Goal: Transaction & Acquisition: Purchase product/service

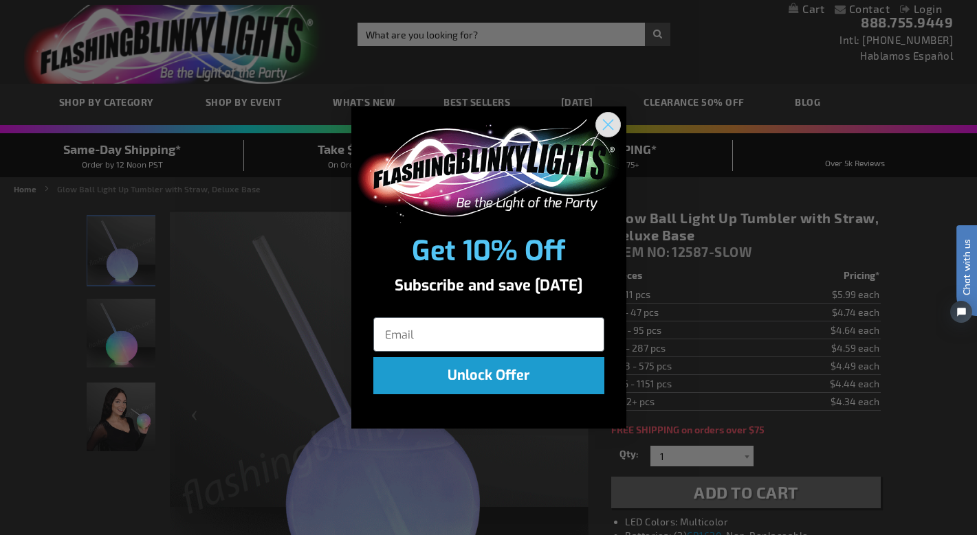
click at [605, 125] on circle "Close dialog" at bounding box center [607, 124] width 23 height 23
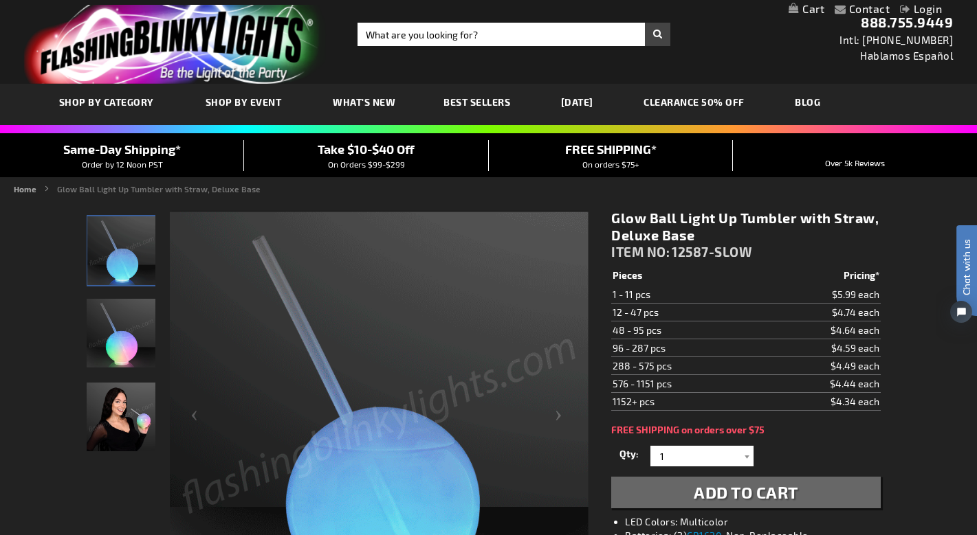
click at [118, 337] on img "Glow Ball Light Up Tumbler with Straw, Deluxe Base" at bounding box center [121, 333] width 69 height 69
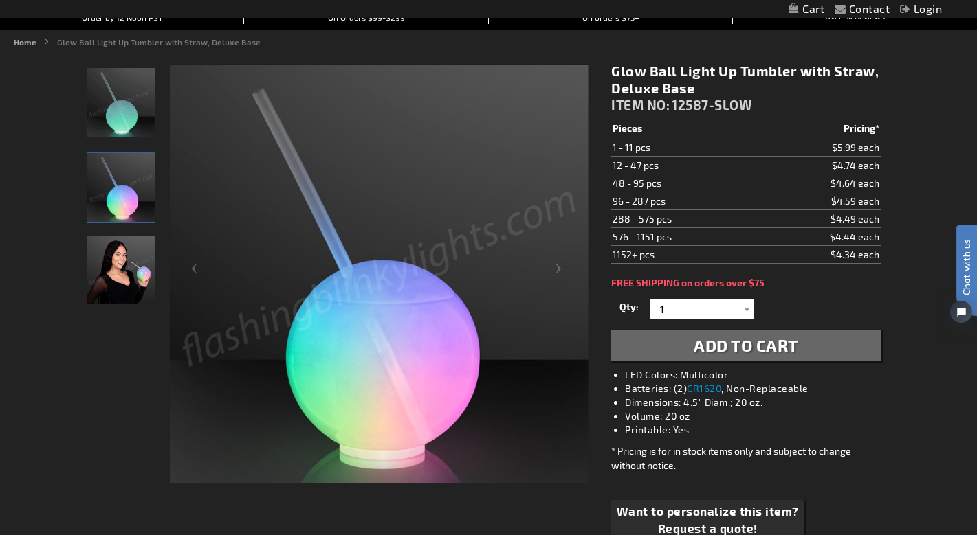
scroll to position [151, 0]
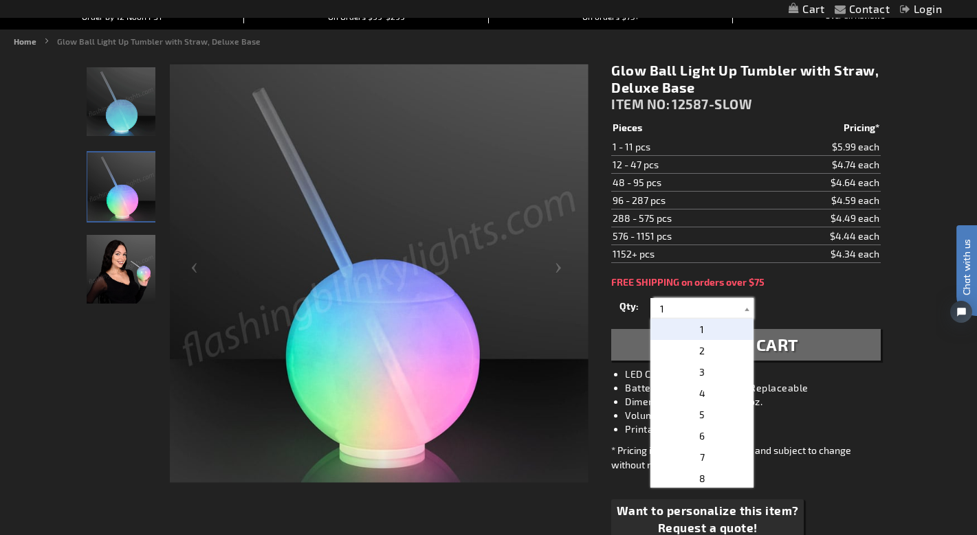
click at [722, 304] on input "1" at bounding box center [704, 308] width 100 height 21
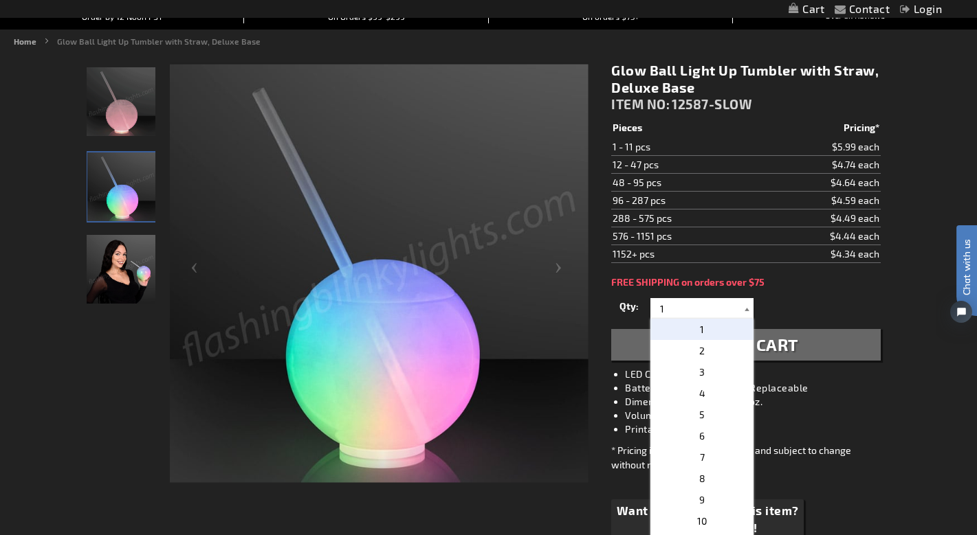
click at [740, 305] on div at bounding box center [747, 308] width 14 height 21
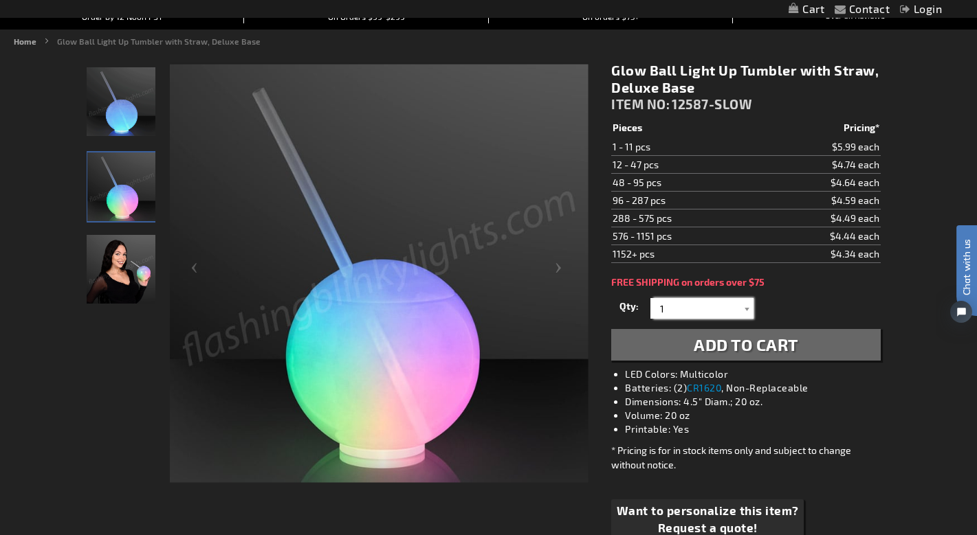
click at [118, 104] on img "Glow Ball Light Up Tumbler with Straw, Deluxe Base" at bounding box center [121, 101] width 69 height 69
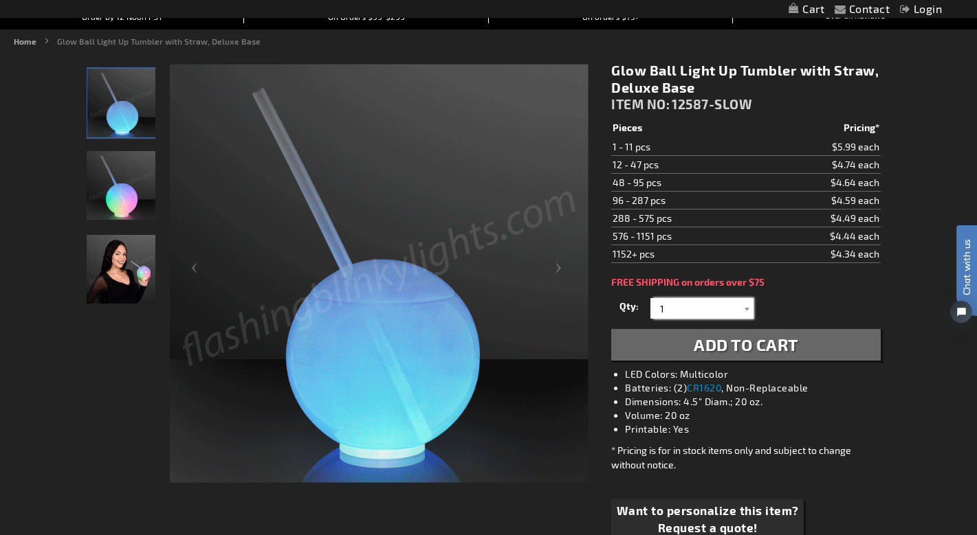
click at [120, 267] on img "Woman displaying Glow Ball Light Up Tumbler with Straw, Deluxe Base" at bounding box center [121, 269] width 69 height 69
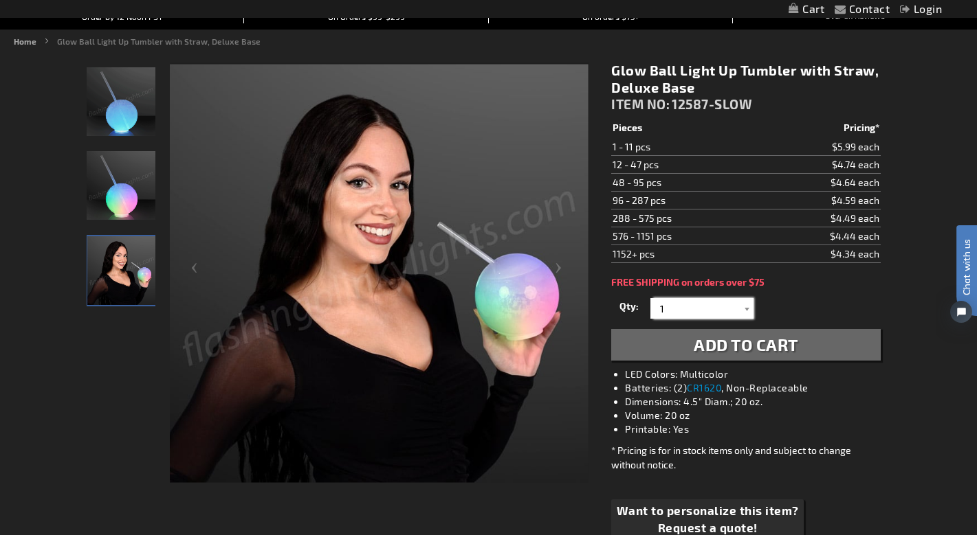
click at [130, 209] on img "Glow Ball Light Up Tumbler with Straw, Deluxe Base" at bounding box center [121, 185] width 69 height 69
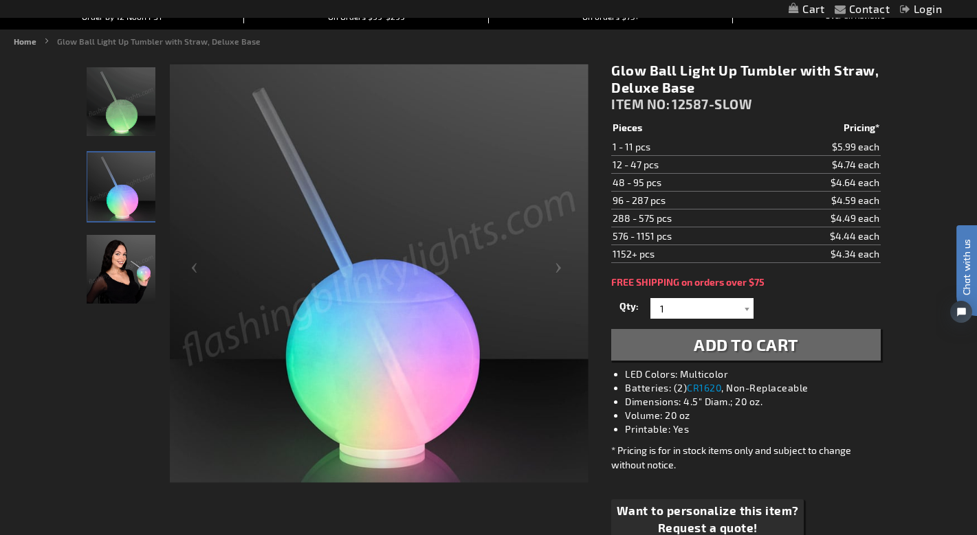
click at [810, 296] on div "Qty 1 2 3 4 5 6 7 8 9 10 11 12 24 36 48 60 72 84 96 108 120 132 144 156 168" at bounding box center [745, 308] width 269 height 27
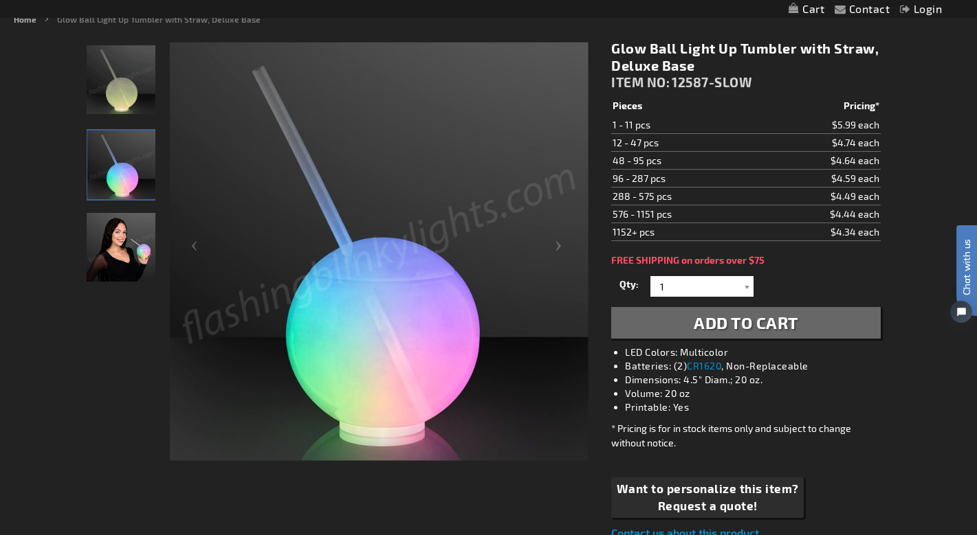
scroll to position [161, 0]
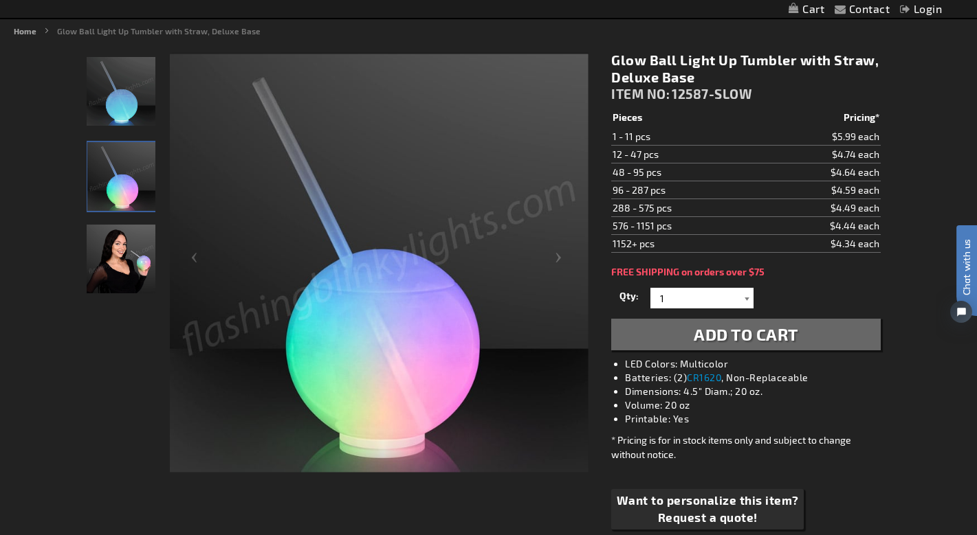
click at [749, 297] on div at bounding box center [747, 298] width 14 height 21
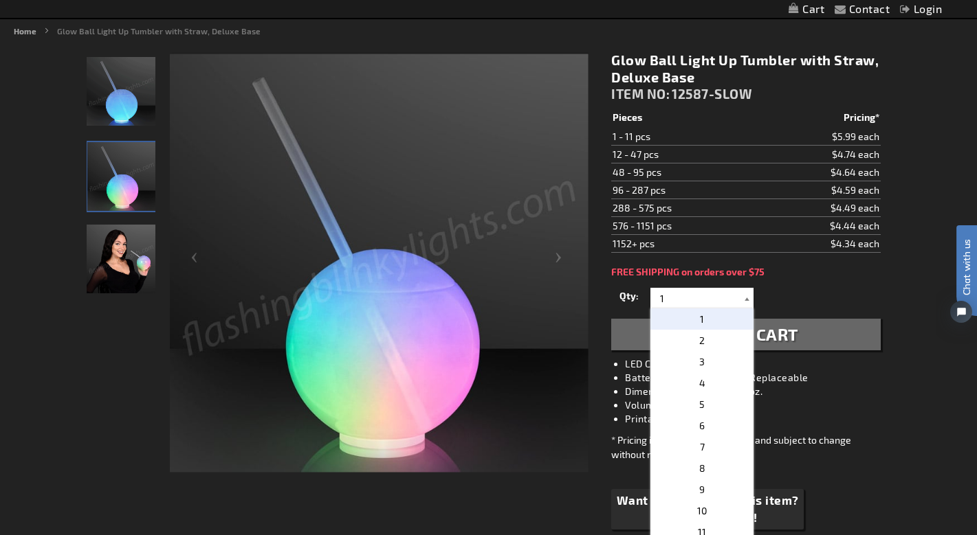
click at [749, 297] on div at bounding box center [747, 298] width 14 height 21
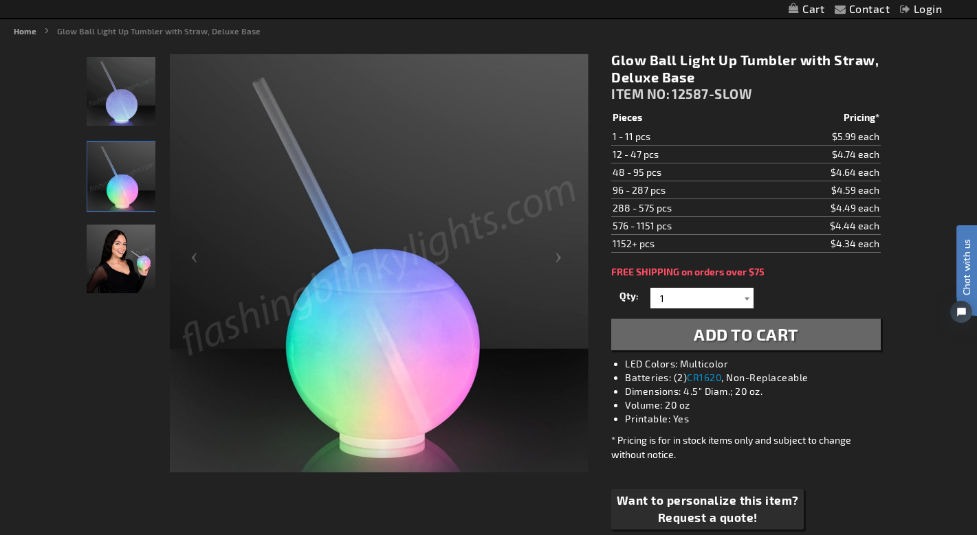
click at [749, 297] on div at bounding box center [747, 298] width 14 height 21
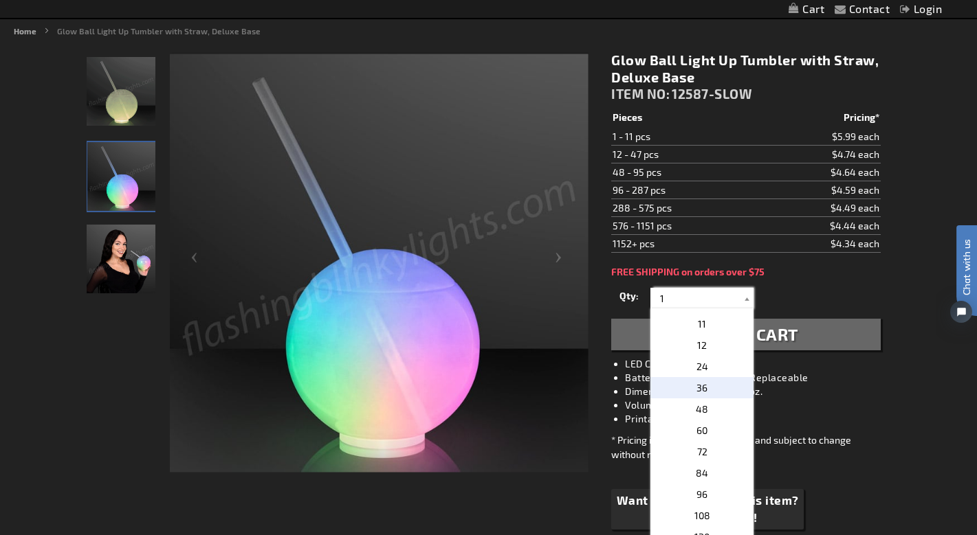
scroll to position [203, 0]
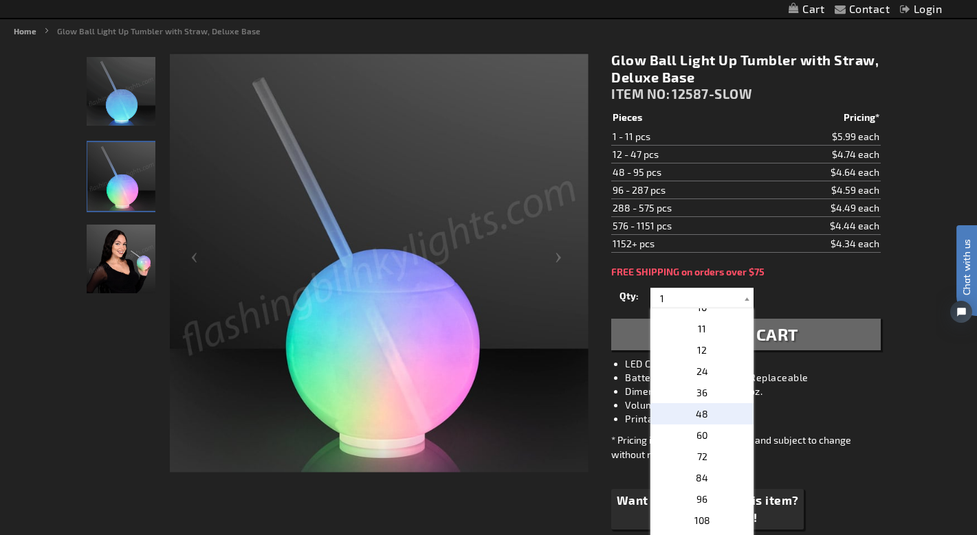
click at [716, 412] on p "48" at bounding box center [701, 414] width 103 height 21
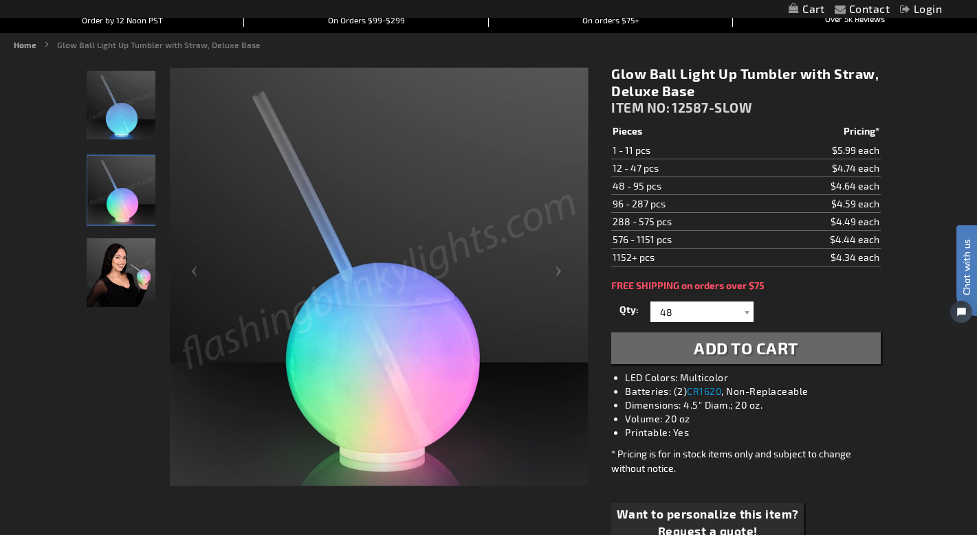
scroll to position [146, 0]
click at [744, 311] on div at bounding box center [747, 312] width 14 height 21
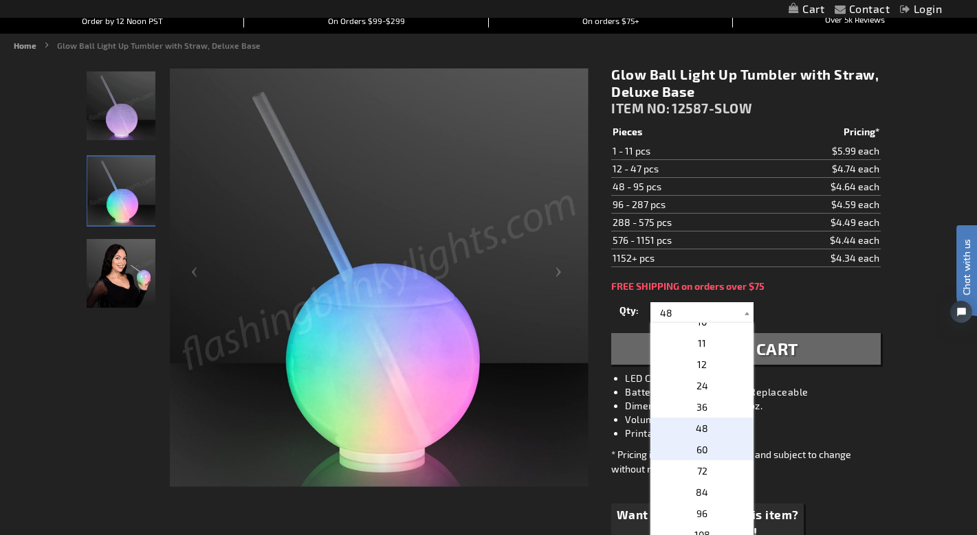
click at [721, 448] on p "60" at bounding box center [701, 449] width 103 height 21
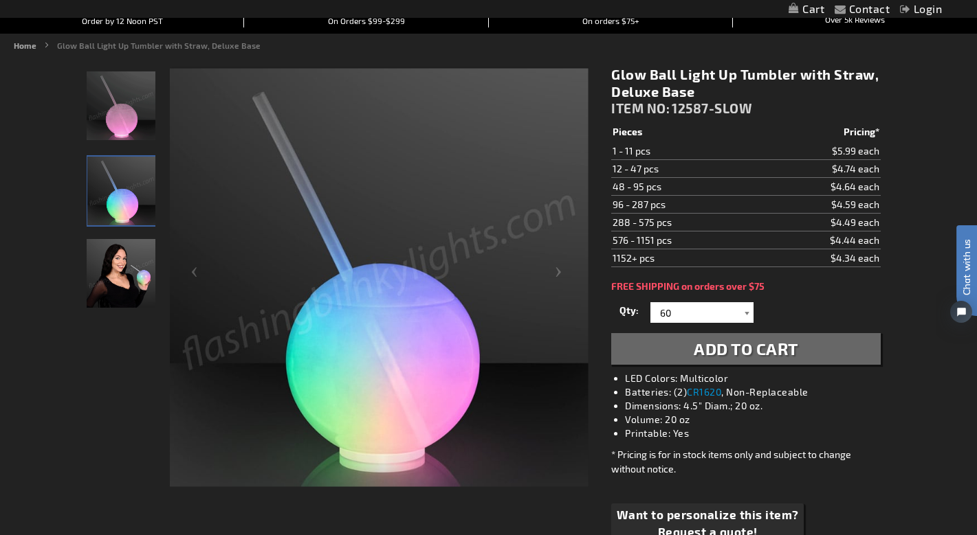
click at [742, 312] on div at bounding box center [747, 312] width 14 height 21
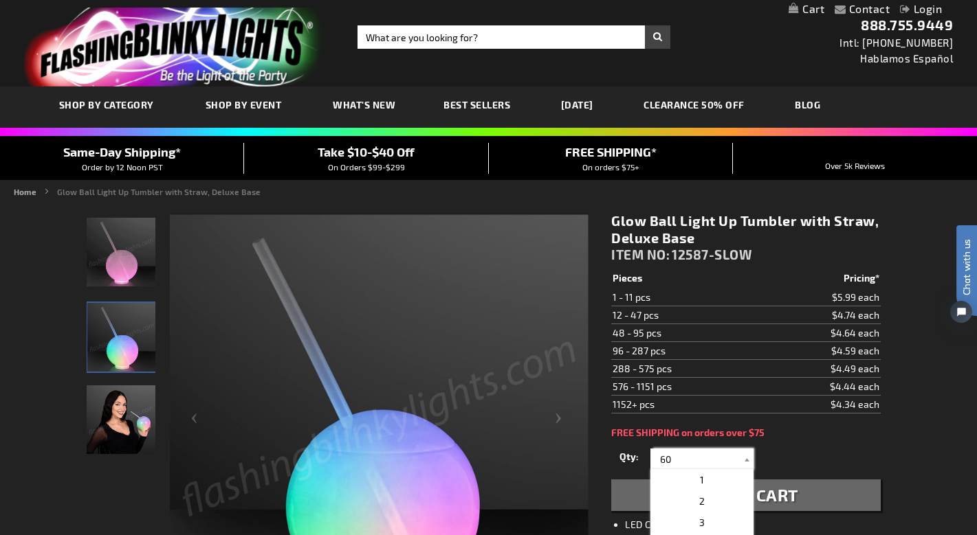
scroll to position [-1, 0]
click at [714, 473] on p "1" at bounding box center [701, 480] width 103 height 21
type input "1"
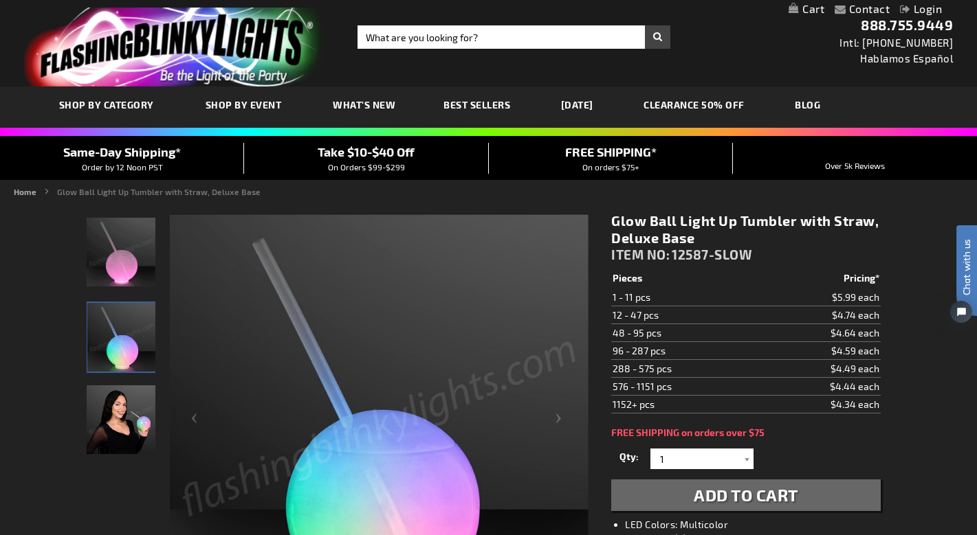
click at [791, 430] on div "FREE SHIPPING on orders over $75" at bounding box center [745, 433] width 269 height 11
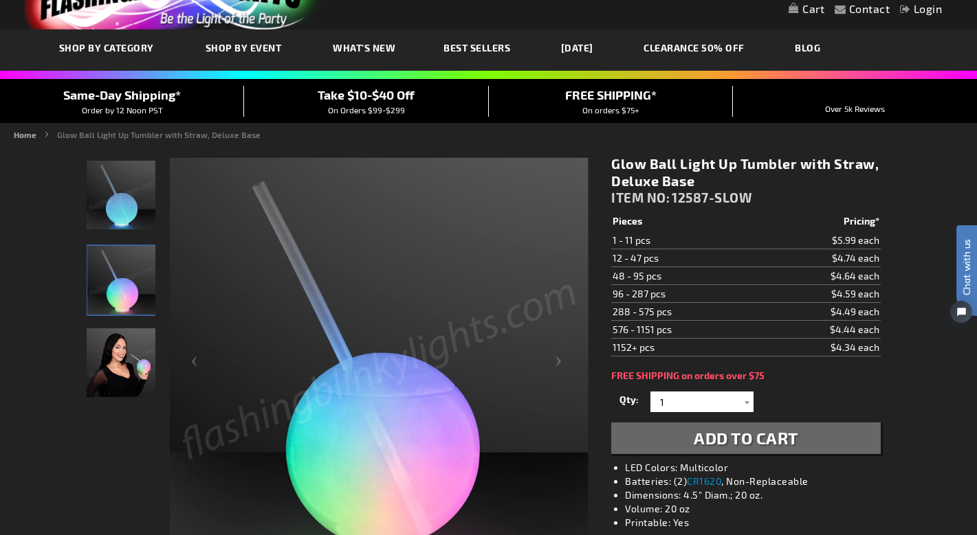
scroll to position [52, 0]
